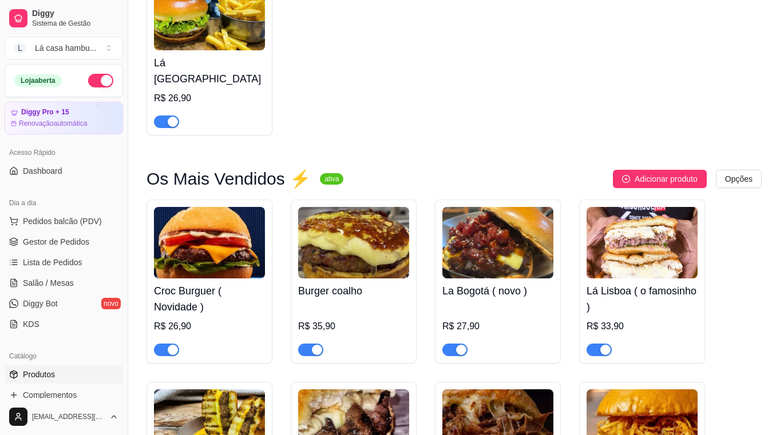
scroll to position [88, 0]
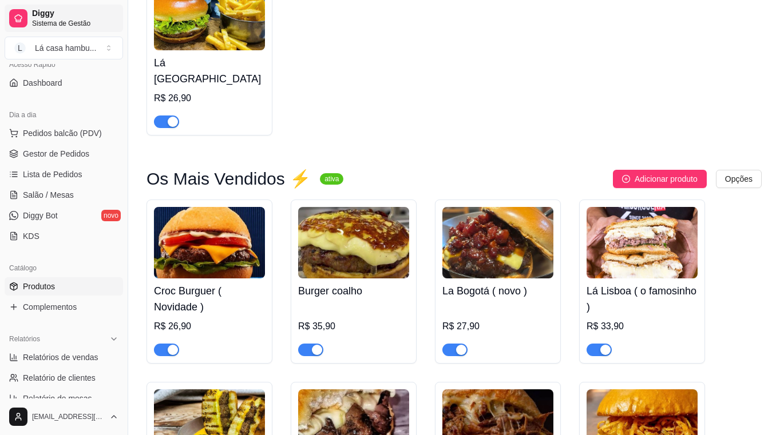
click at [100, 17] on span "Diggy" at bounding box center [75, 14] width 86 height 10
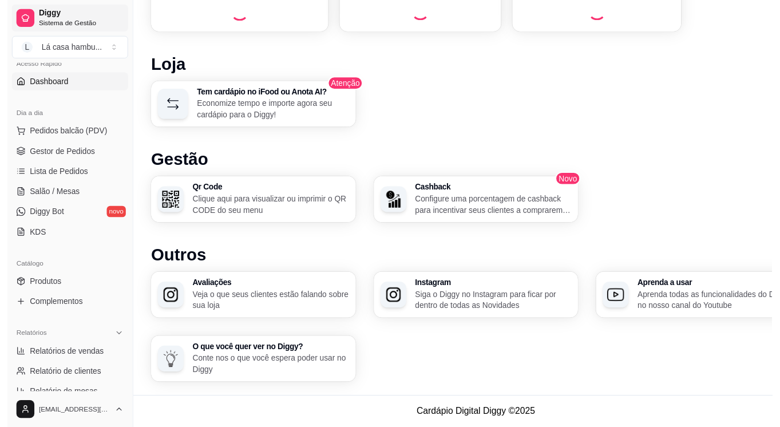
scroll to position [380, 0]
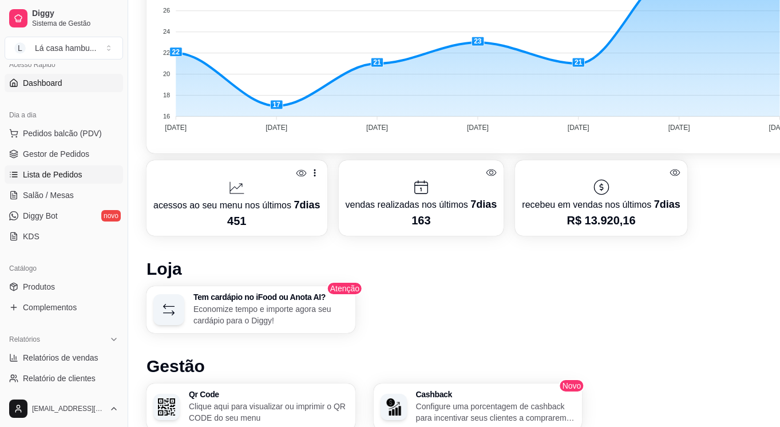
click at [76, 178] on span "Lista de Pedidos" at bounding box center [52, 174] width 59 height 11
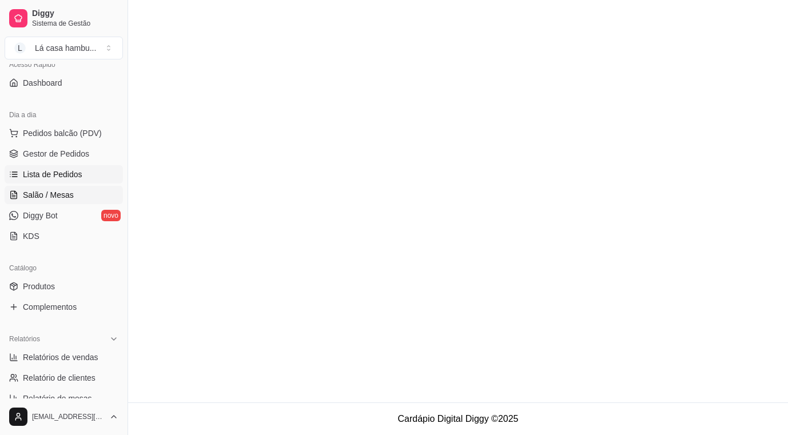
click at [84, 193] on link "Salão / Mesas" at bounding box center [64, 195] width 118 height 18
